Goal: Navigation & Orientation: Understand site structure

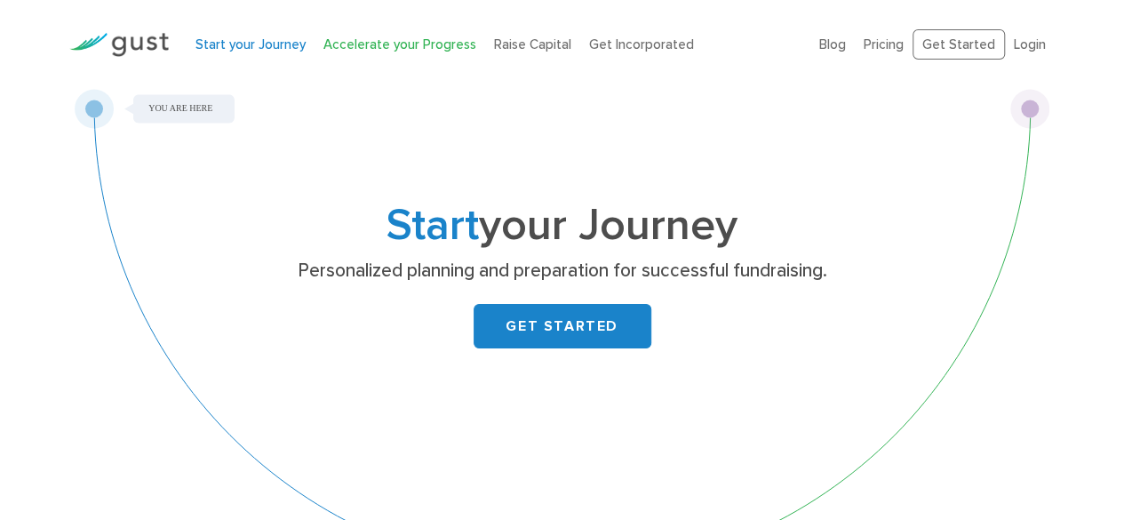
click at [382, 42] on link "Accelerate your Progress" at bounding box center [400, 44] width 153 height 16
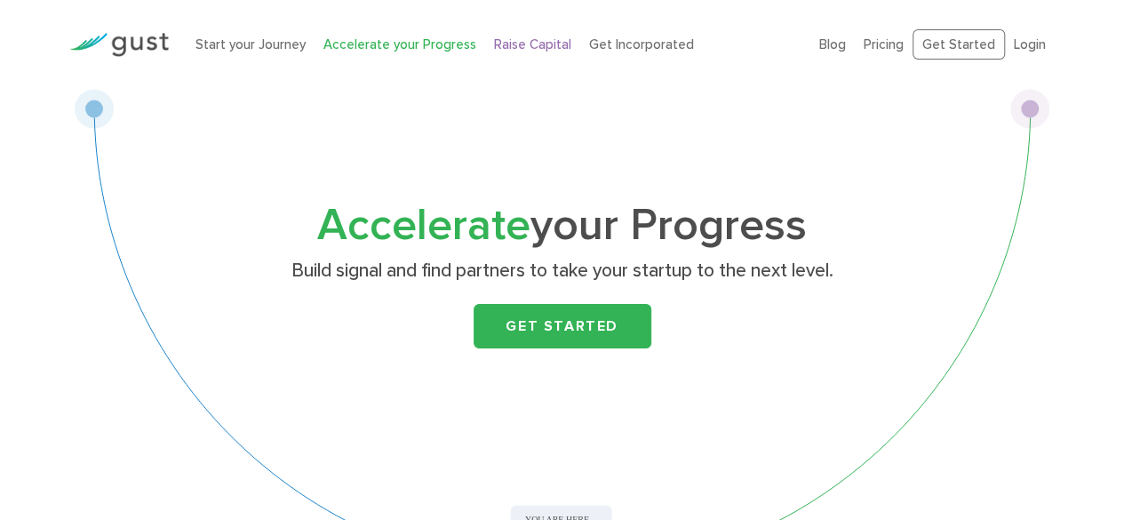
click at [533, 48] on link "Raise Capital" at bounding box center [532, 44] width 77 height 16
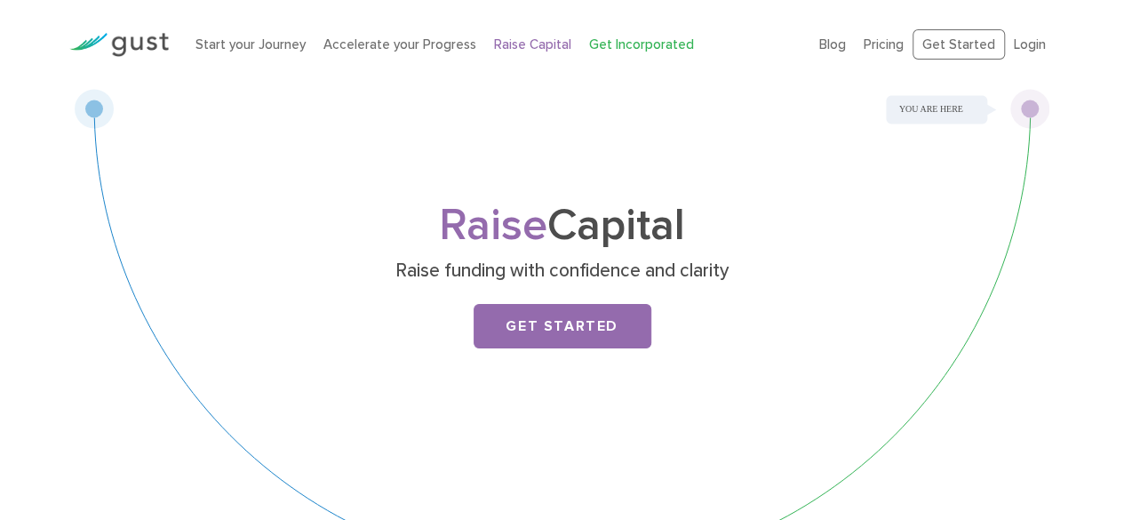
click at [635, 44] on link "Get Incorporated" at bounding box center [641, 44] width 105 height 16
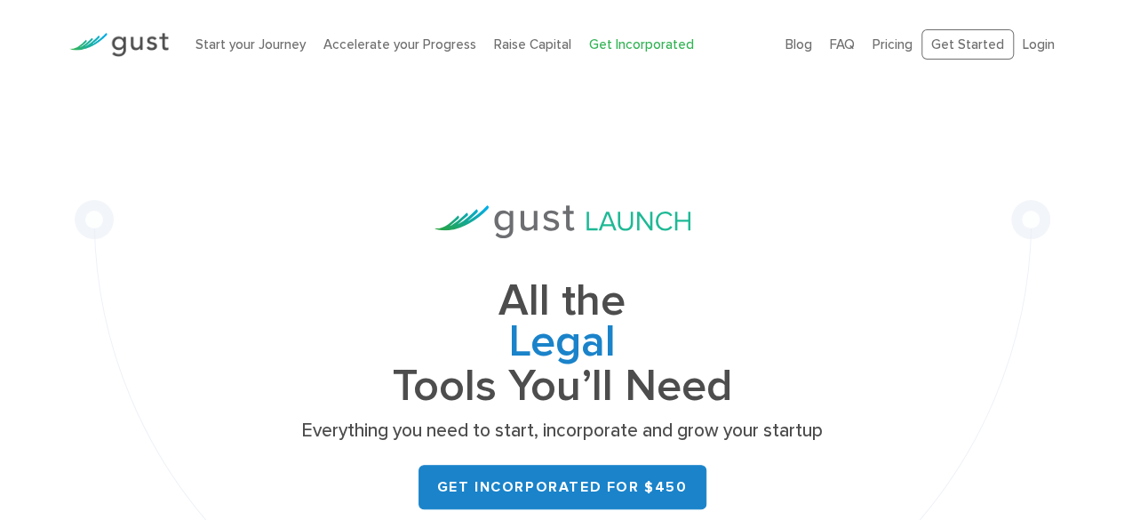
click at [135, 49] on img at bounding box center [119, 45] width 100 height 24
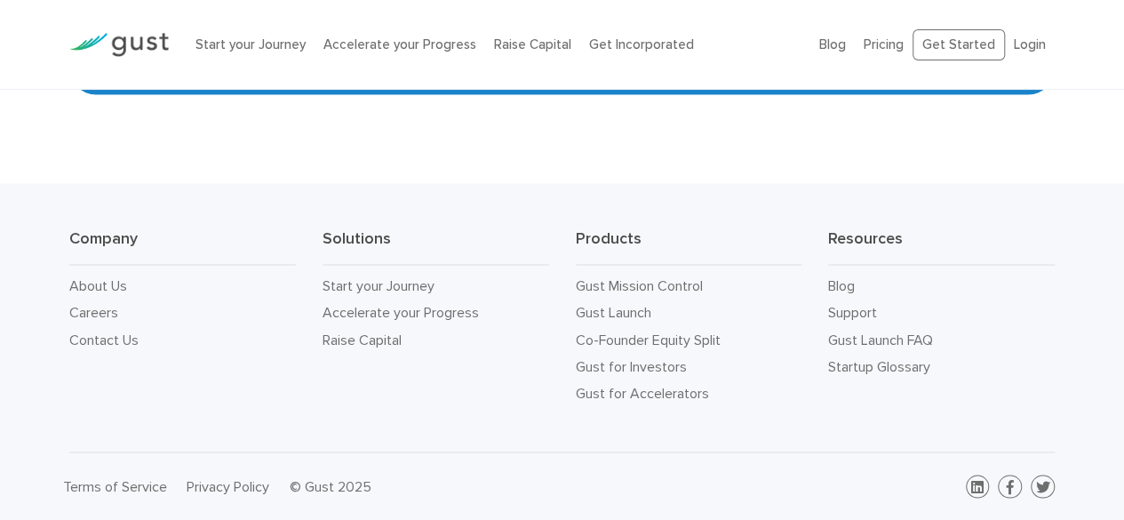
scroll to position [8268, 0]
